Goal: Find specific page/section: Find specific page/section

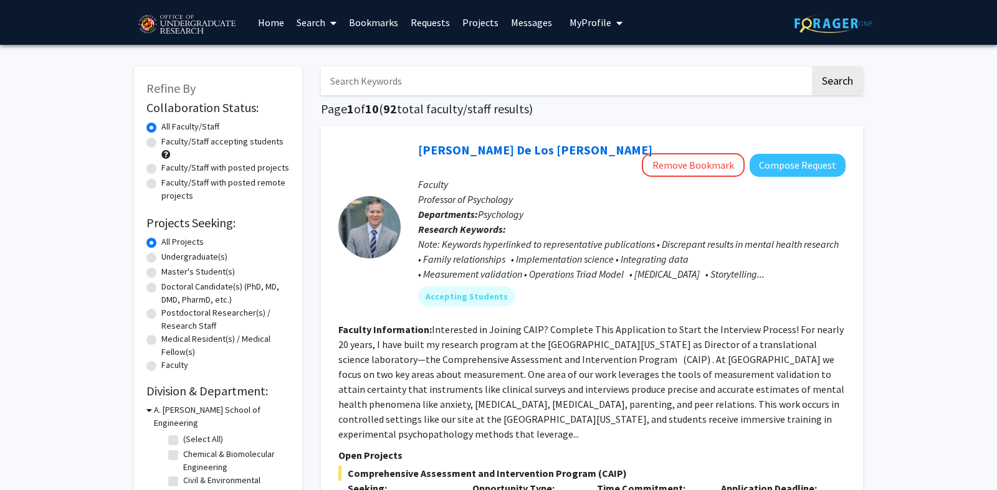
click at [522, 25] on link "Messages" at bounding box center [532, 23] width 54 height 44
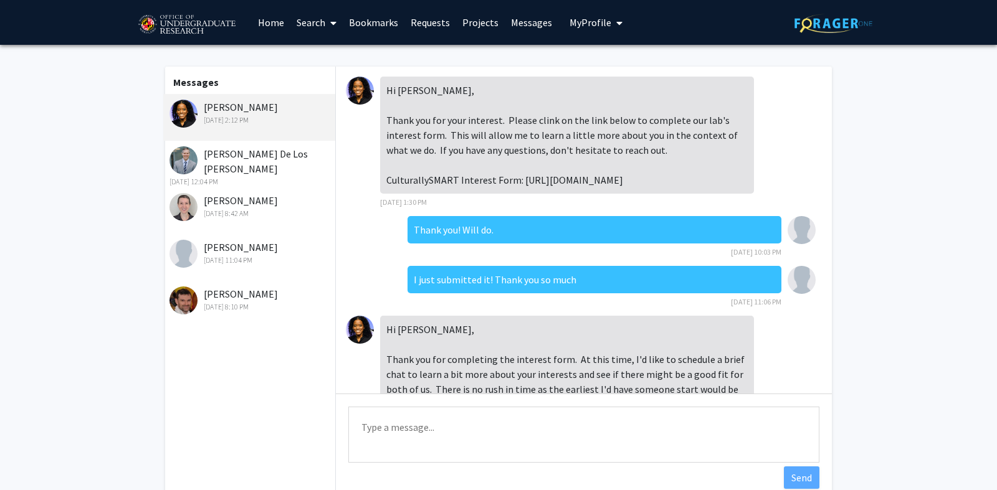
scroll to position [181, 0]
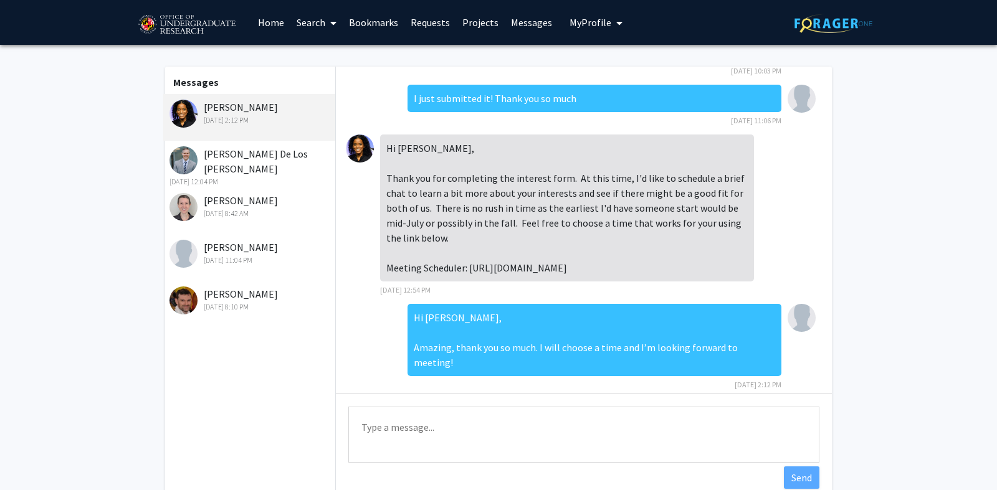
click at [183, 108] on img at bounding box center [183, 114] width 28 height 28
click at [415, 22] on link "Requests" at bounding box center [430, 23] width 52 height 44
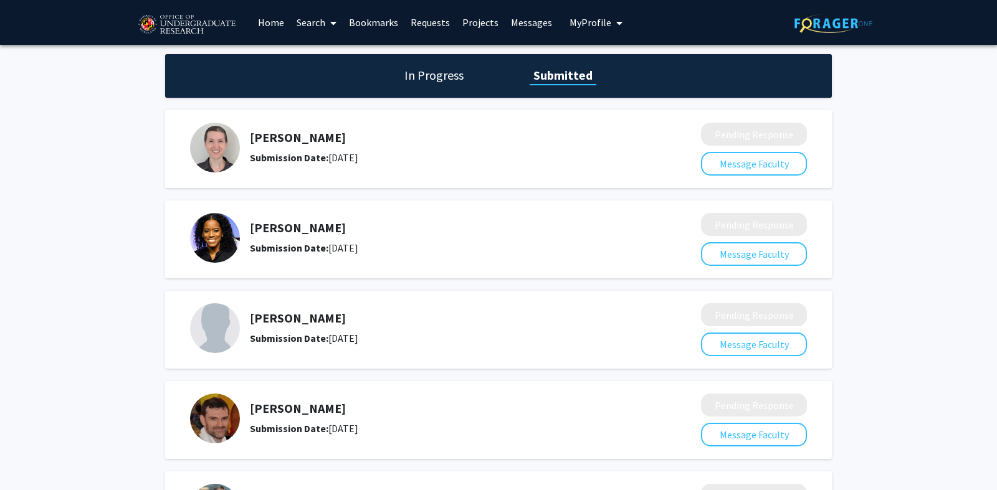
click at [222, 227] on img at bounding box center [215, 238] width 50 height 50
click at [223, 229] on img at bounding box center [215, 238] width 50 height 50
click at [313, 21] on link "Search" at bounding box center [316, 23] width 52 height 44
click at [325, 54] on span "Faculty/Staff" at bounding box center [336, 57] width 92 height 25
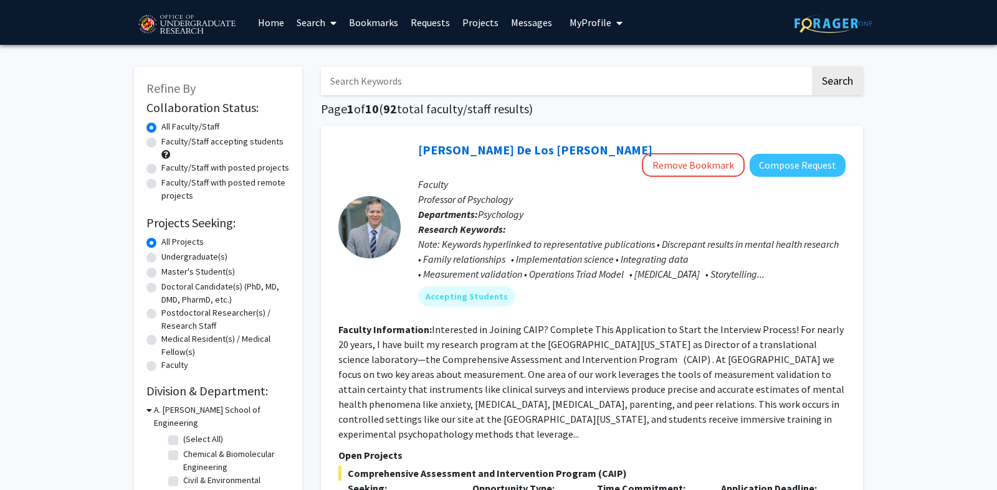
click at [405, 85] on input "Search Keywords" at bounding box center [565, 81] width 489 height 29
type input "[PERSON_NAME]"
click at [812, 67] on button "Search" at bounding box center [837, 81] width 51 height 29
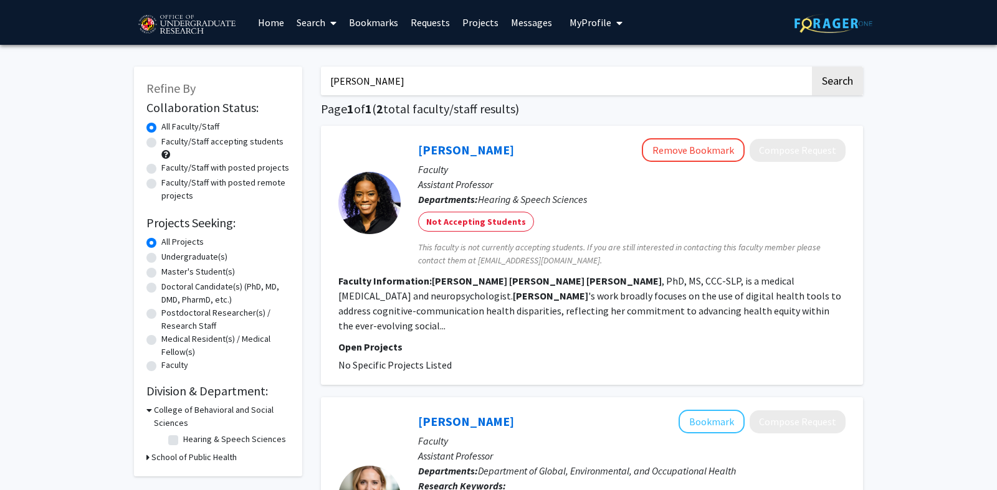
click at [374, 184] on div at bounding box center [369, 203] width 62 height 62
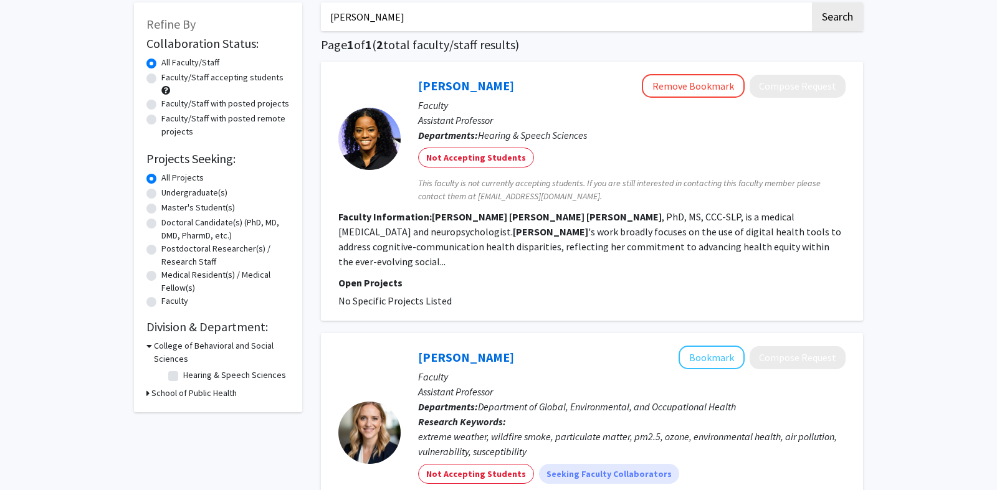
scroll to position [67, 0]
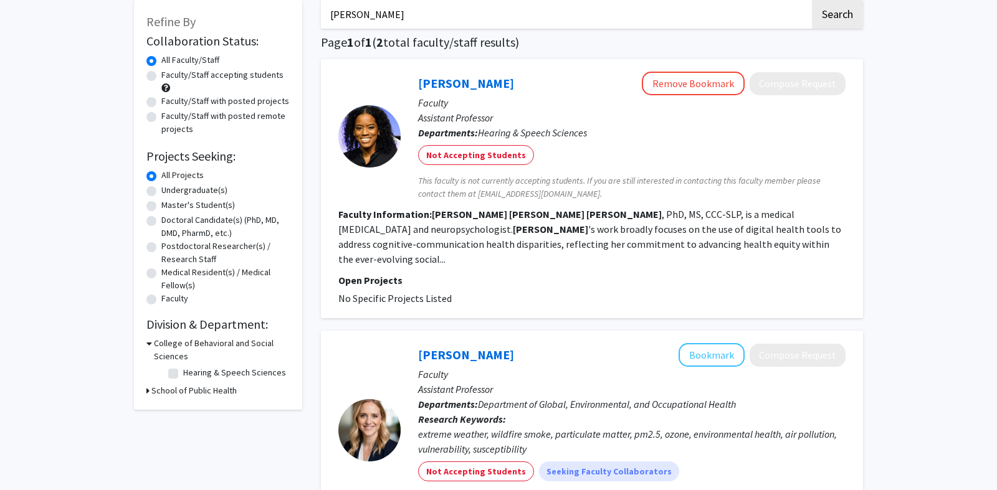
click at [432, 214] on b "[PERSON_NAME]" at bounding box center [469, 214] width 75 height 12
click at [430, 292] on span "No Specific Projects Listed" at bounding box center [394, 298] width 113 height 12
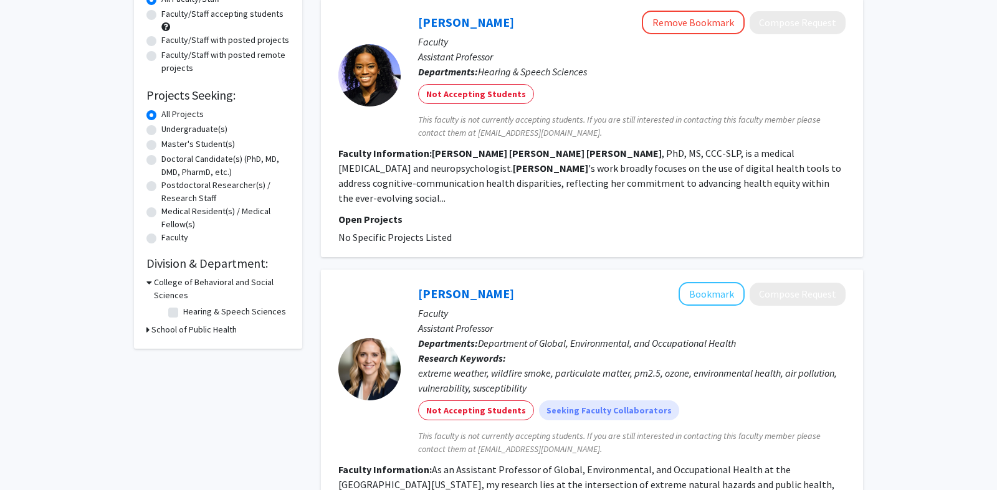
scroll to position [105, 0]
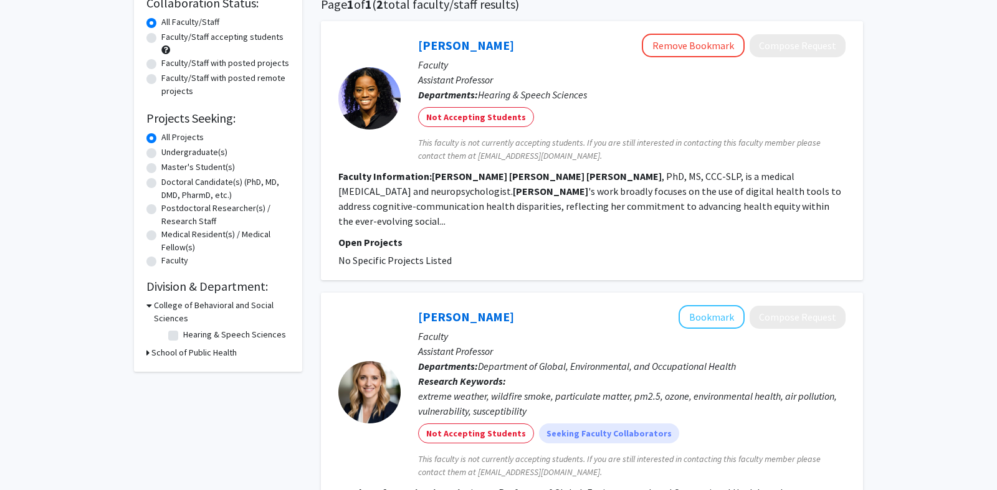
click at [773, 207] on fg-read-more "[PERSON_NAME] , PhD, MS, CCC-SLP, is a medical [MEDICAL_DATA] and neuropsycholo…" at bounding box center [589, 198] width 503 height 57
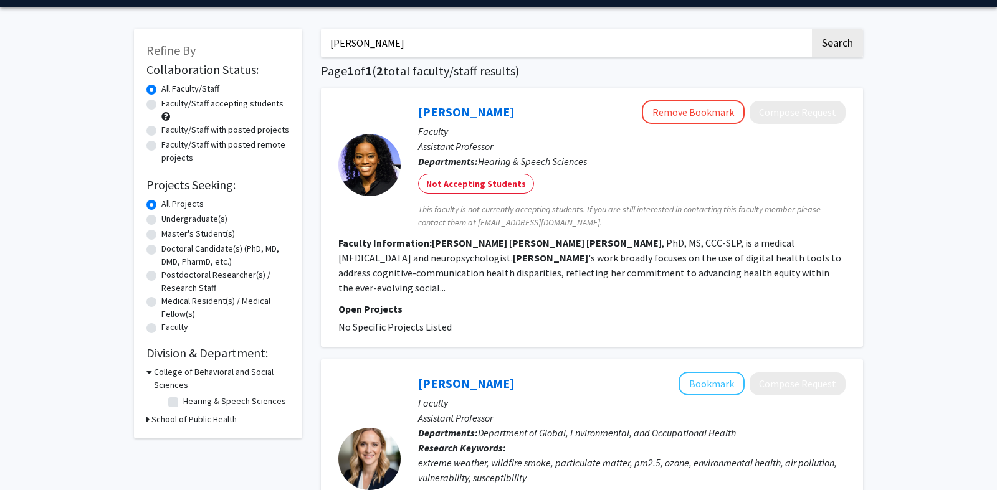
scroll to position [41, 0]
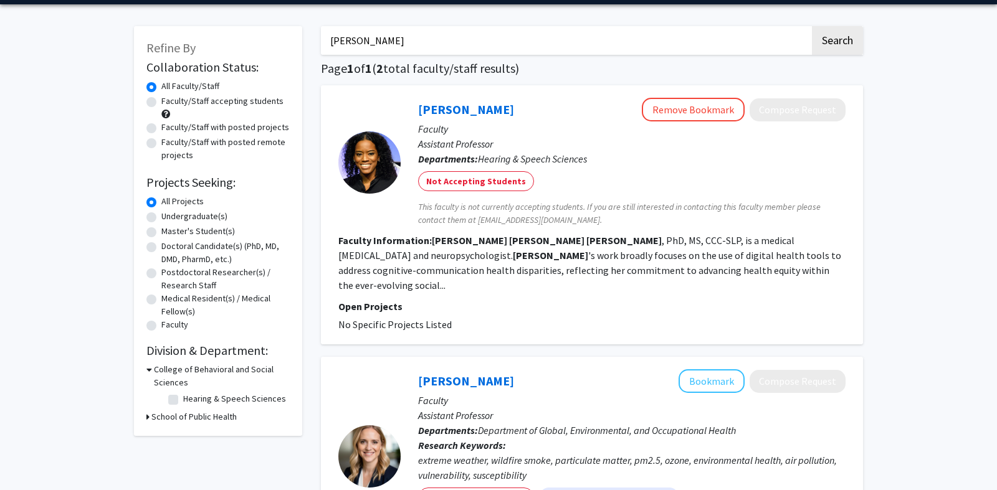
drag, startPoint x: 400, startPoint y: 110, endPoint x: 465, endPoint y: 312, distance: 212.6
click at [465, 312] on fg-search-faculty "[PERSON_NAME] Remove Bookmark Compose Request Faculty Assistant Professor Depar…" at bounding box center [591, 215] width 507 height 234
copy fg-search-faculty "[PERSON_NAME] Remove Bookmark Compose Request Faculty Assistant Professor Depar…"
